Goal: Go to known website: Go to known website

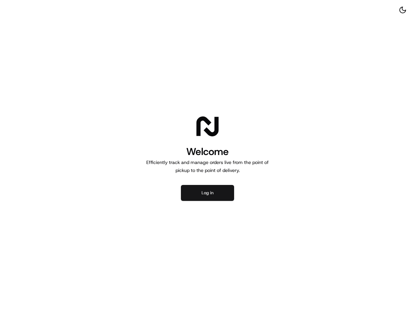
click at [211, 196] on button "Log in" at bounding box center [207, 193] width 53 height 16
